Goal: Task Accomplishment & Management: Manage account settings

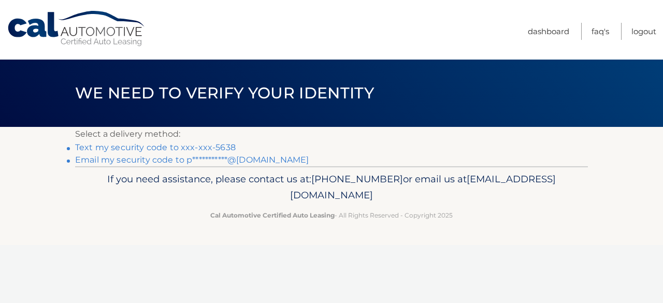
click at [230, 160] on link "**********" at bounding box center [192, 160] width 234 height 10
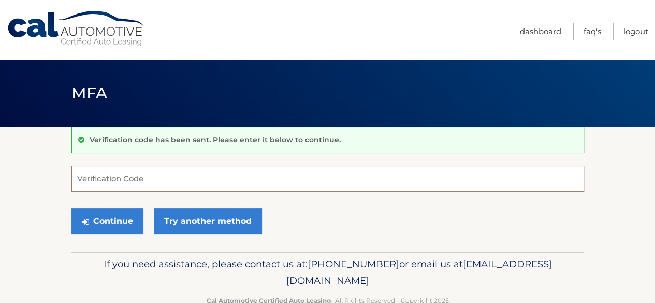
click at [137, 180] on input "Verification Code" at bounding box center [327, 179] width 513 height 26
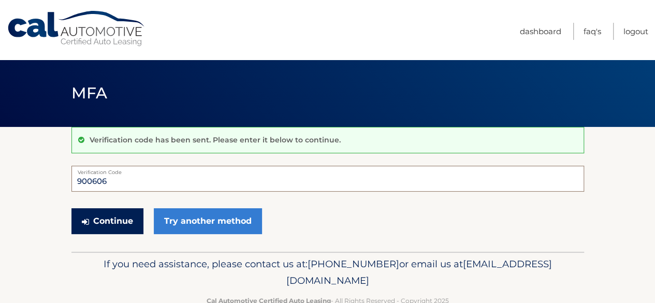
type input "900606"
click at [133, 215] on button "Continue" at bounding box center [107, 221] width 72 height 26
click at [131, 218] on button "Continue" at bounding box center [107, 221] width 72 height 26
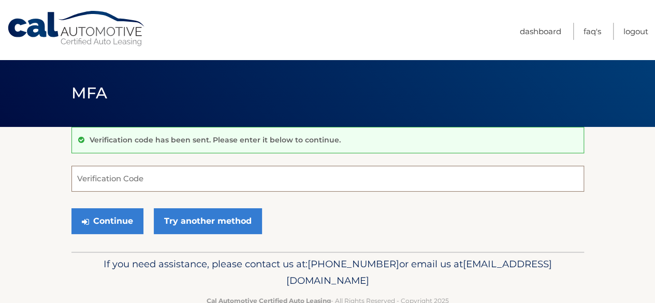
click at [127, 179] on input "Verification Code" at bounding box center [327, 179] width 513 height 26
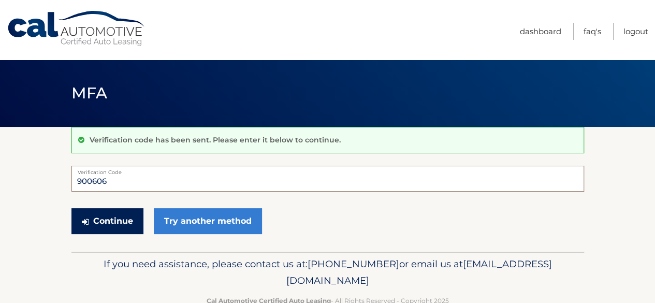
type input "900606"
click at [103, 224] on button "Continue" at bounding box center [107, 221] width 72 height 26
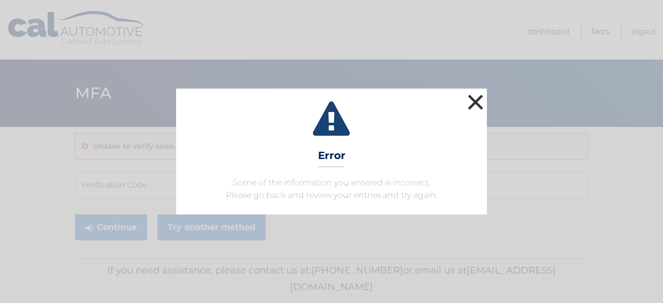
click at [479, 104] on button "×" at bounding box center [475, 102] width 21 height 21
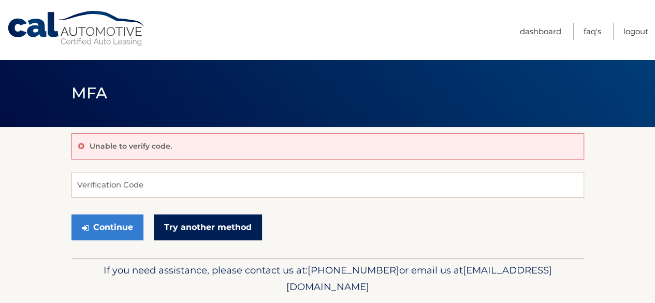
click at [239, 235] on link "Try another method" at bounding box center [208, 227] width 108 height 26
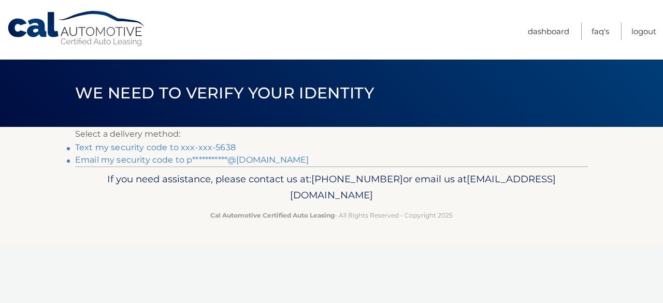
click at [232, 160] on link "**********" at bounding box center [192, 160] width 234 height 10
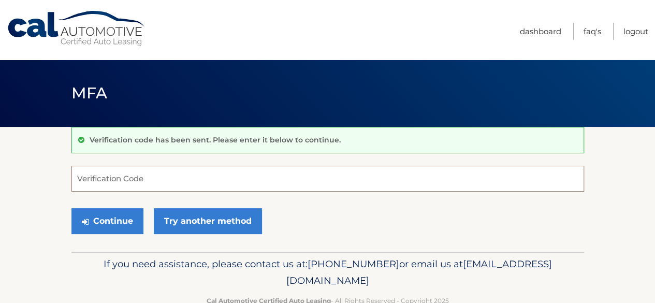
click at [104, 178] on input "Verification Code" at bounding box center [327, 179] width 513 height 26
click at [118, 179] on input "1" at bounding box center [327, 179] width 513 height 26
paste input "120898"
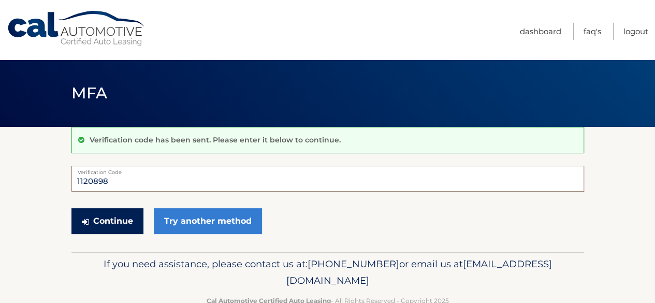
type input "1120898"
click at [103, 216] on button "Continue" at bounding box center [107, 221] width 72 height 26
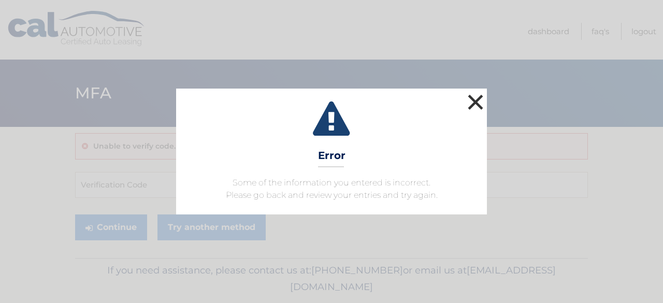
click at [469, 110] on button "×" at bounding box center [475, 102] width 21 height 21
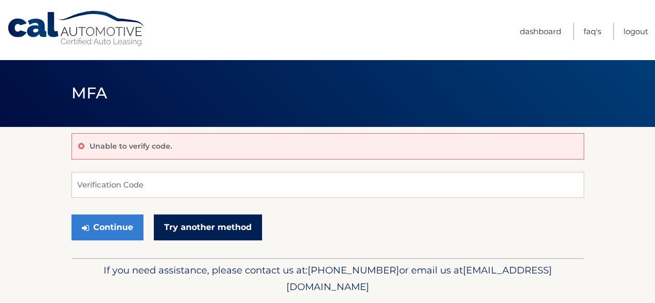
drag, startPoint x: 211, startPoint y: 221, endPoint x: 210, endPoint y: 229, distance: 7.8
click at [210, 229] on link "Try another method" at bounding box center [208, 227] width 108 height 26
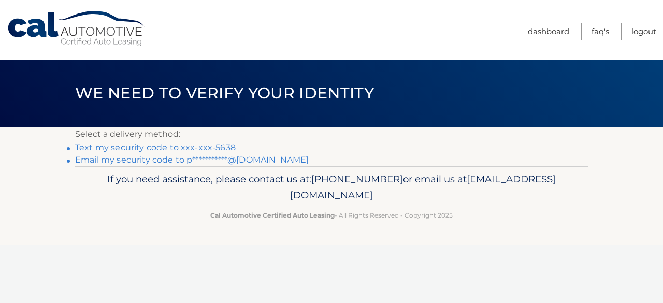
click at [160, 148] on link "Text my security code to xxx-xxx-5638" at bounding box center [155, 147] width 161 height 10
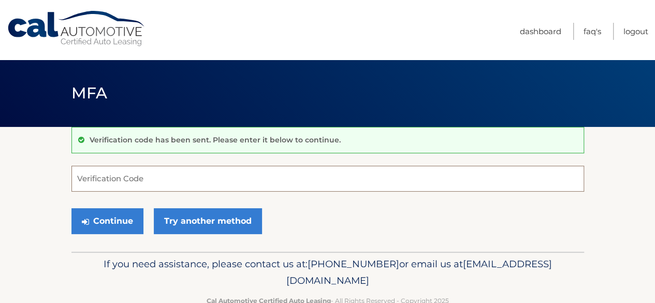
click at [95, 173] on input "Verification Code" at bounding box center [327, 179] width 513 height 26
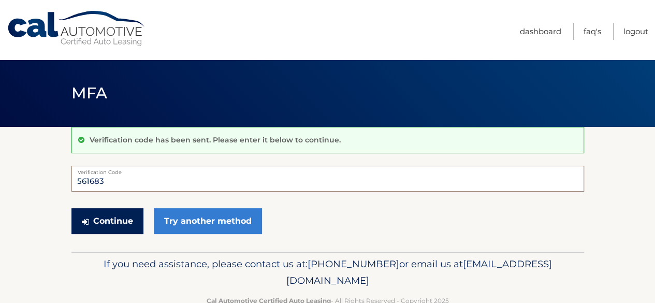
type input "561683"
click at [102, 227] on button "Continue" at bounding box center [107, 221] width 72 height 26
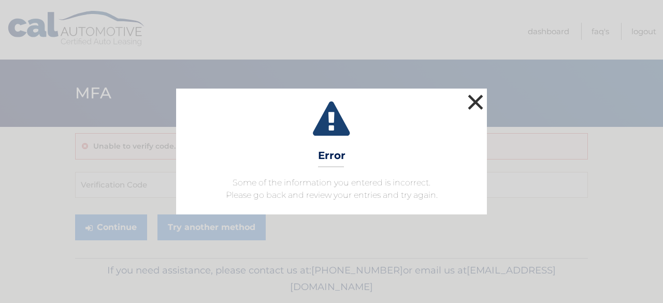
click at [480, 96] on button "×" at bounding box center [475, 102] width 21 height 21
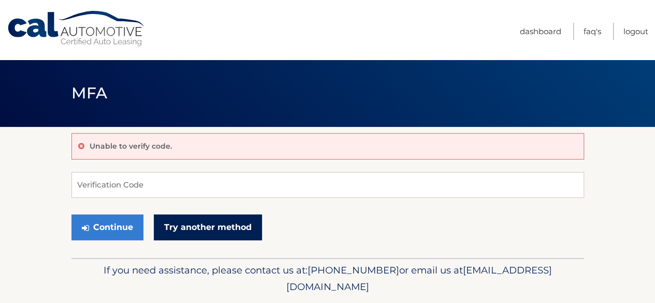
click at [185, 225] on link "Try another method" at bounding box center [208, 227] width 108 height 26
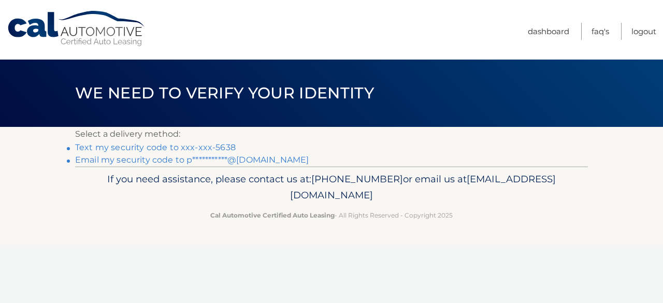
click at [181, 151] on link "Text my security code to xxx-xxx-5638" at bounding box center [155, 147] width 161 height 10
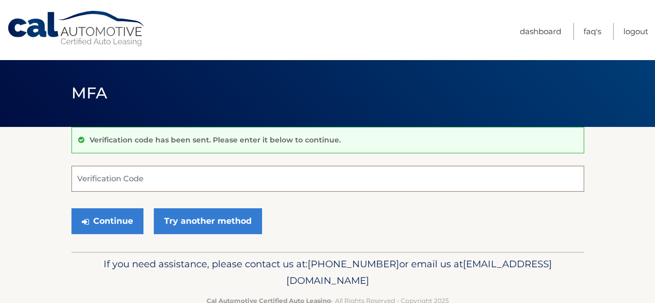
click at [105, 182] on input "Verification Code" at bounding box center [327, 179] width 513 height 26
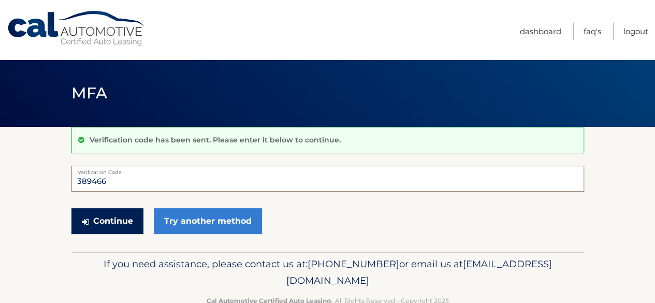
type input "389466"
click at [116, 219] on button "Continue" at bounding box center [107, 221] width 72 height 26
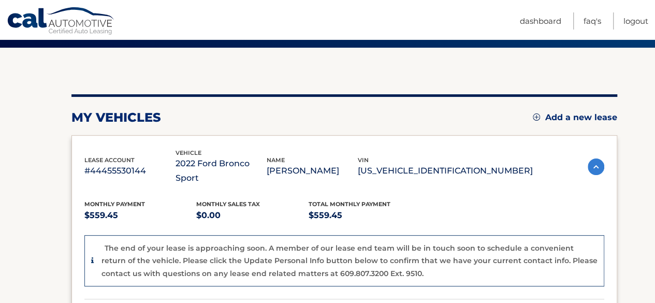
scroll to position [83, 0]
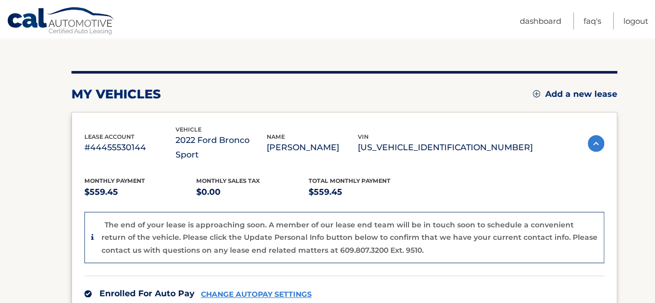
click at [96, 218] on div "The end of your lease is approaching soon. A member of our lease end team will …" at bounding box center [344, 238] width 520 height 52
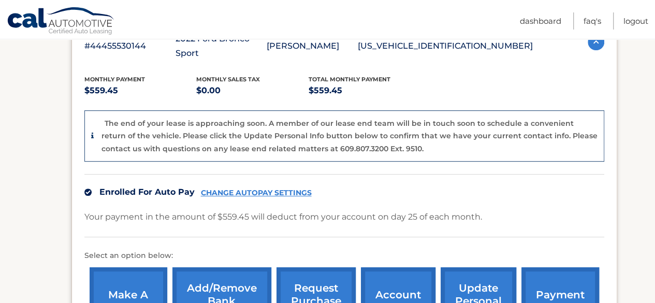
scroll to position [311, 0]
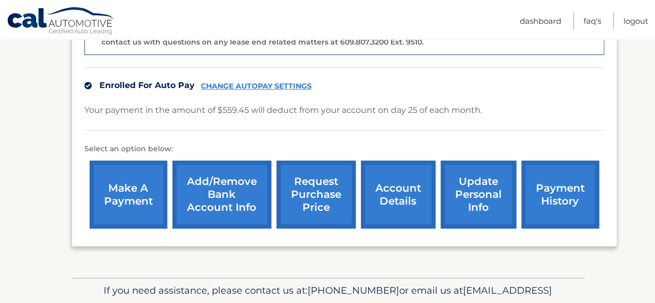
drag, startPoint x: 0, startPoint y: 0, endPoint x: 96, endPoint y: 218, distance: 238.5
click at [96, 218] on div "lease account #44455530144 vehicle 2022 Ford Bronco Sport name [PERSON_NAME] vi…" at bounding box center [344, 75] width 546 height 343
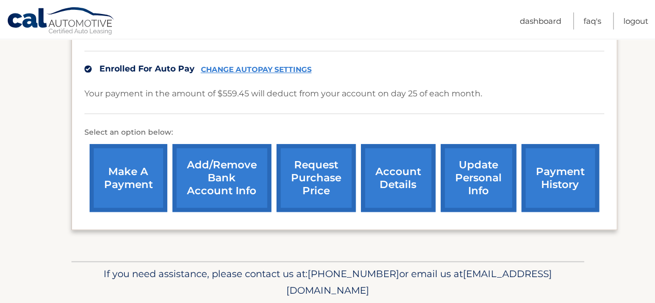
scroll to position [307, 0]
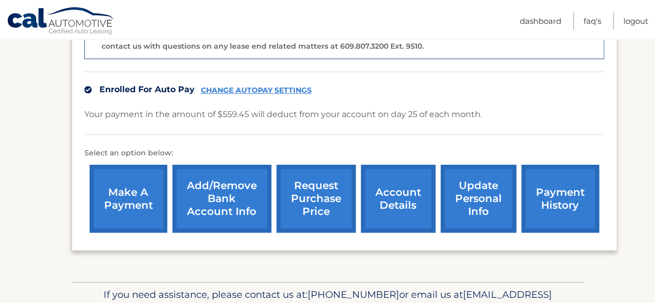
click at [325, 186] on link "request purchase price" at bounding box center [316, 199] width 79 height 68
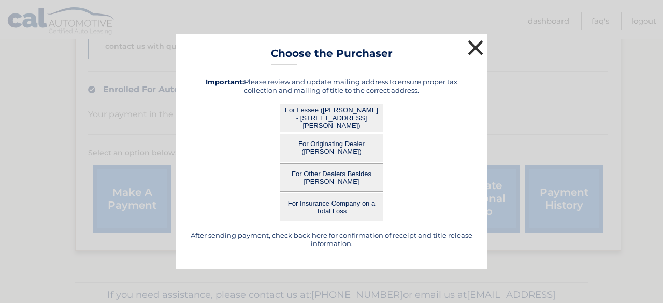
click at [471, 52] on button "×" at bounding box center [475, 47] width 21 height 21
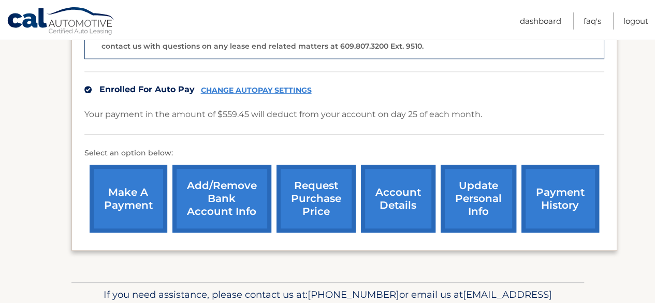
click at [480, 190] on link "update personal info" at bounding box center [479, 199] width 76 height 68
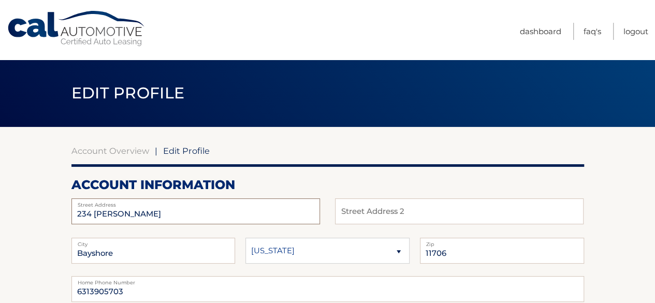
click at [231, 214] on input "234 Helm Ln" at bounding box center [195, 211] width 249 height 26
type input "2"
type input "56 Avery Dr N"
click at [141, 254] on input "Bayshore" at bounding box center [153, 251] width 164 height 26
type input "B"
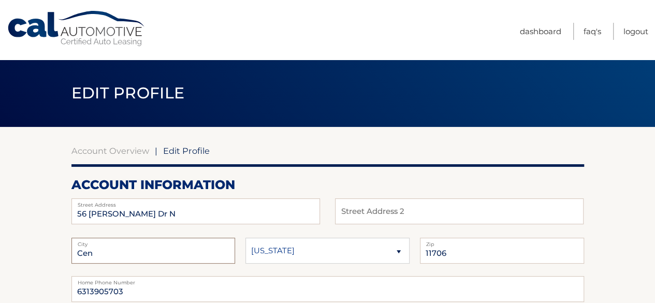
type input "Center Moriches"
drag, startPoint x: 488, startPoint y: 257, endPoint x: 483, endPoint y: 262, distance: 6.2
click at [483, 262] on input "11706" at bounding box center [502, 251] width 164 height 26
click at [471, 254] on input "11706" at bounding box center [502, 251] width 164 height 26
type input "11934"
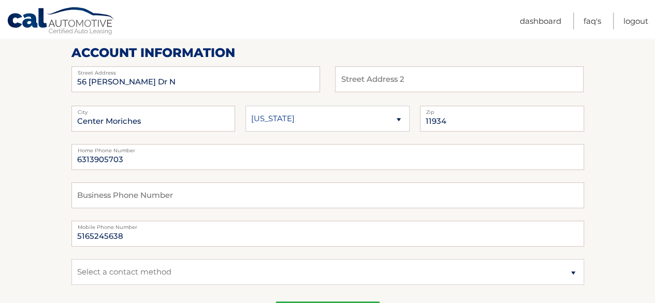
scroll to position [141, 0]
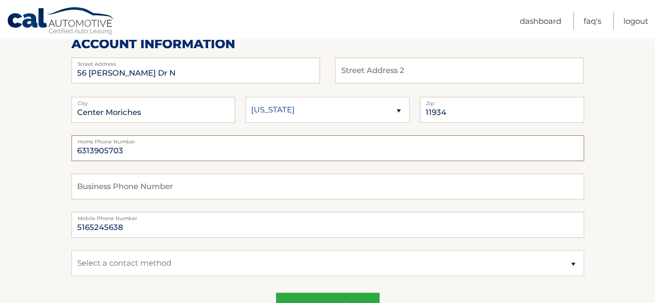
click at [151, 147] on input "6313905703" at bounding box center [327, 148] width 513 height 26
type input "6"
type input "5165245638"
drag, startPoint x: 271, startPoint y: 254, endPoint x: 258, endPoint y: 264, distance: 16.0
click at [258, 264] on select "Select a contact method Mobile Home" at bounding box center [327, 263] width 513 height 26
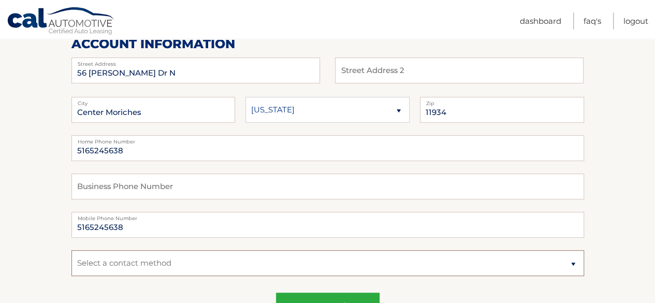
select select "1"
click at [71, 250] on select "Select a contact method Mobile Home" at bounding box center [327, 263] width 513 height 26
drag, startPoint x: 649, startPoint y: 116, endPoint x: 658, endPoint y: 165, distance: 50.1
click at [655, 162] on html "Cal Automotive Menu Dashboard FAQ's Logout |" at bounding box center [327, 10] width 655 height 303
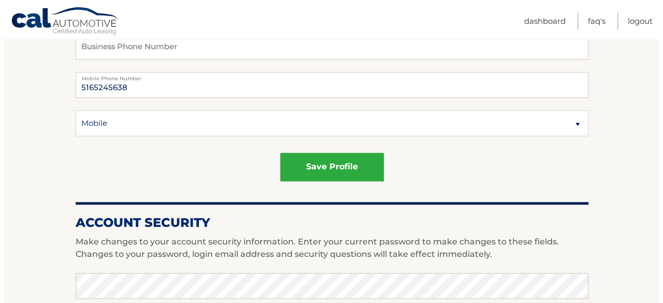
scroll to position [348, 0]
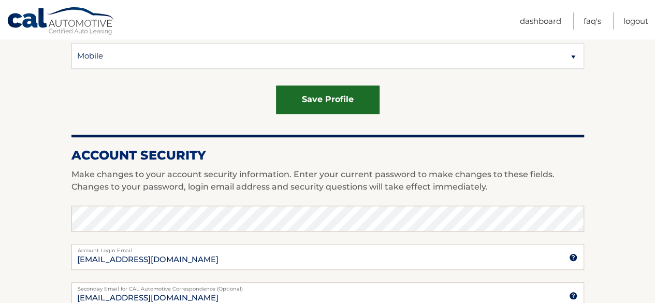
click at [344, 102] on button "save profile" at bounding box center [328, 99] width 104 height 28
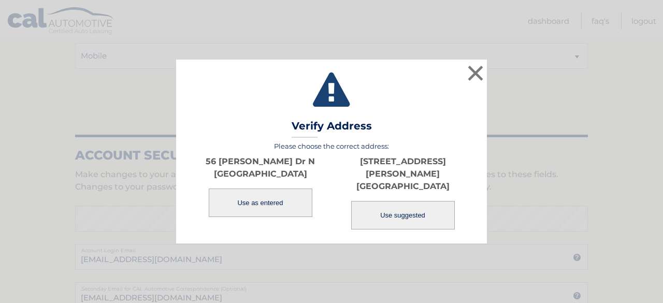
drag, startPoint x: 428, startPoint y: 214, endPoint x: 399, endPoint y: 216, distance: 28.6
click at [399, 216] on button "Use suggested" at bounding box center [403, 215] width 104 height 28
type input "56 AVERY DR N"
type input "CENTER MORICHES"
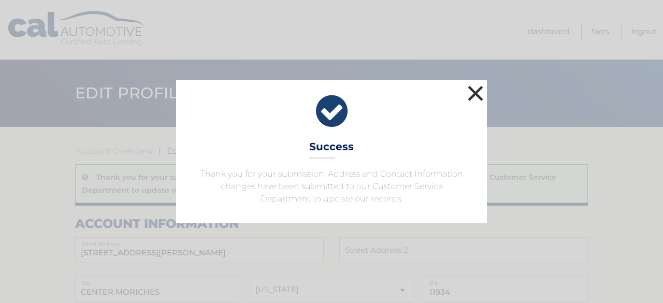
click at [471, 98] on button "×" at bounding box center [475, 93] width 21 height 21
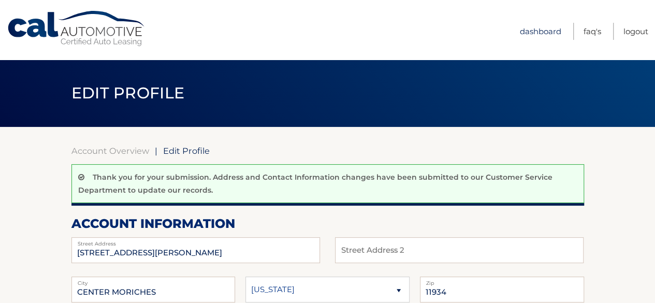
click at [547, 28] on link "Dashboard" at bounding box center [540, 31] width 41 height 17
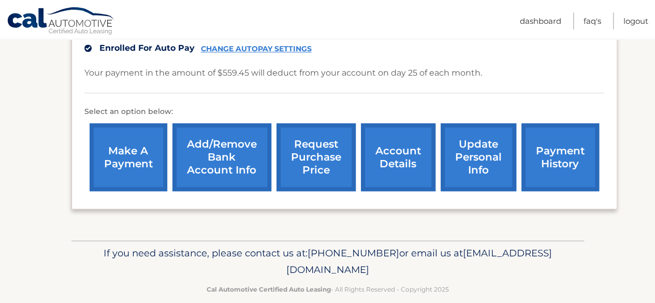
scroll to position [327, 0]
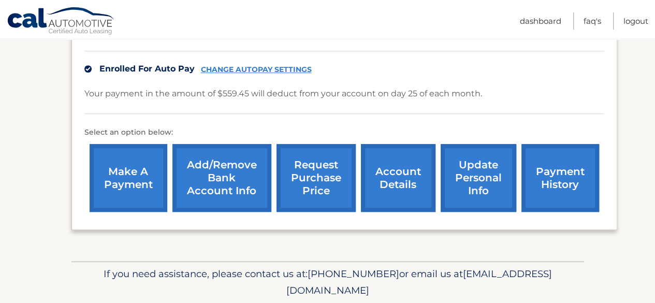
click at [557, 166] on link "payment history" at bounding box center [561, 178] width 78 height 68
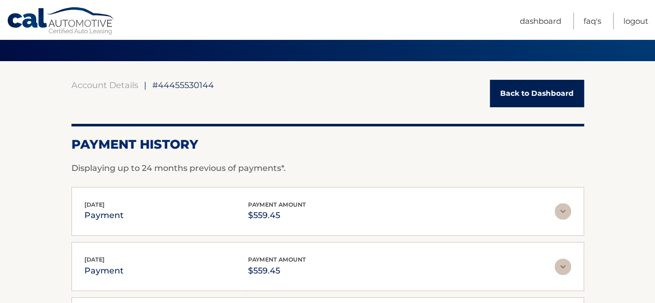
scroll to position [63, 0]
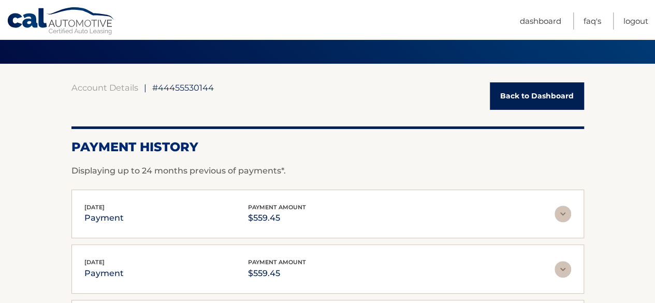
click at [514, 94] on link "Back to Dashboard" at bounding box center [537, 95] width 94 height 27
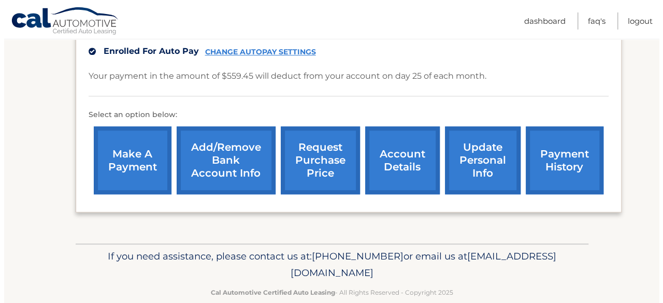
scroll to position [348, 0]
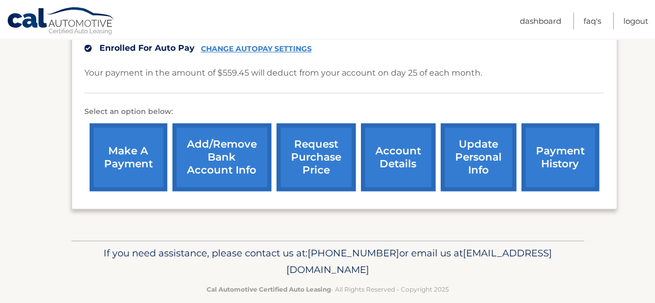
click at [327, 136] on link "request purchase price" at bounding box center [316, 157] width 79 height 68
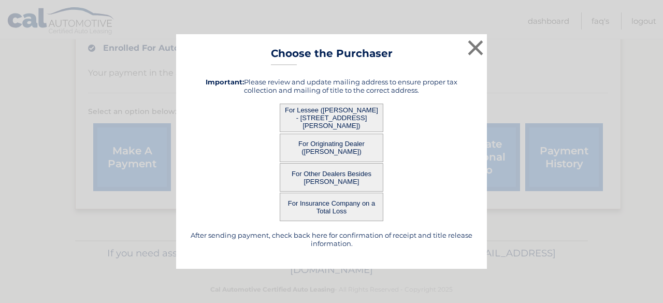
click at [330, 120] on button "For Lessee ([PERSON_NAME] - [STREET_ADDRESS][PERSON_NAME])" at bounding box center [332, 118] width 104 height 28
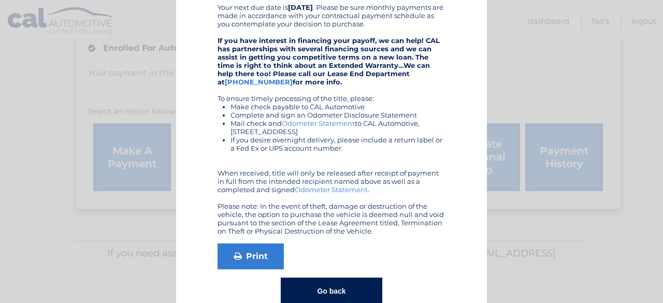
scroll to position [233, 0]
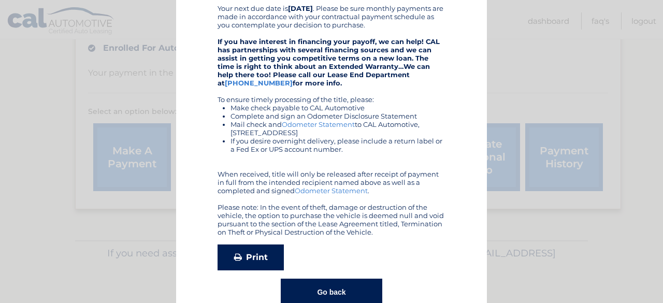
click at [254, 266] on link "Print" at bounding box center [251, 258] width 66 height 26
